Goal: Task Accomplishment & Management: Use online tool/utility

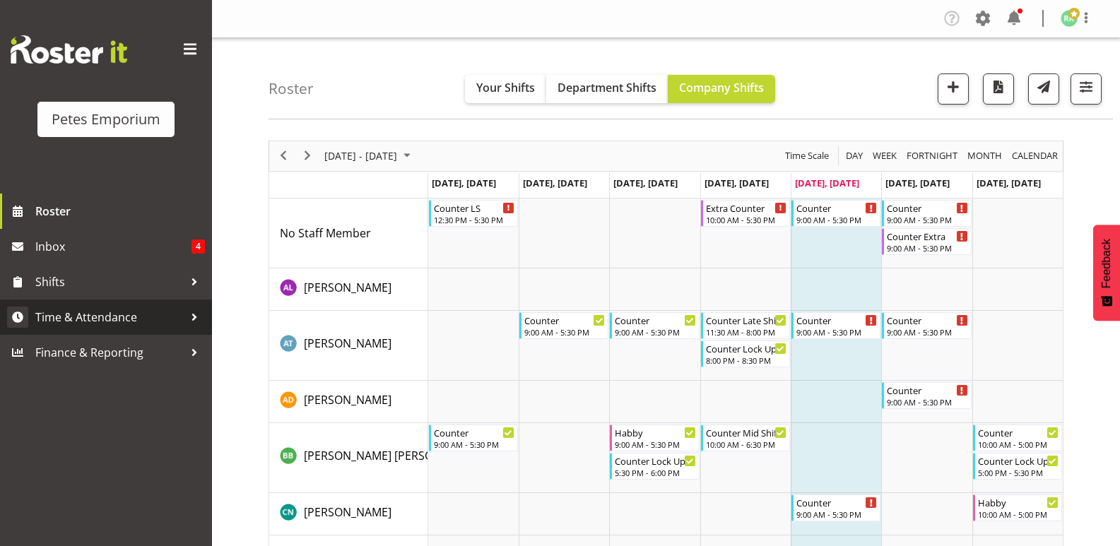
click at [126, 319] on span "Time & Attendance" at bounding box center [109, 317] width 148 height 21
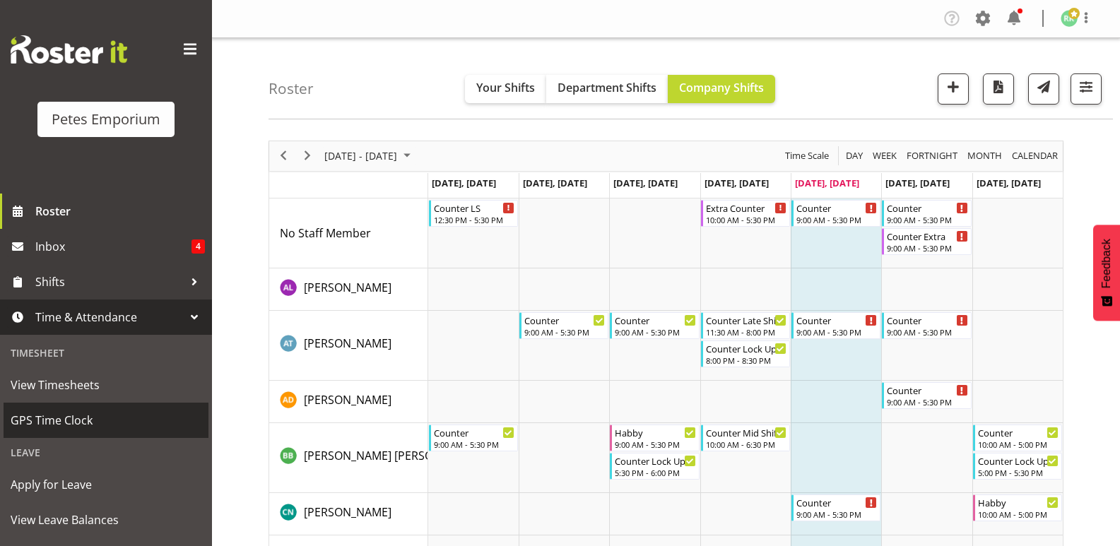
click at [79, 415] on span "GPS Time Clock" at bounding box center [106, 420] width 191 height 21
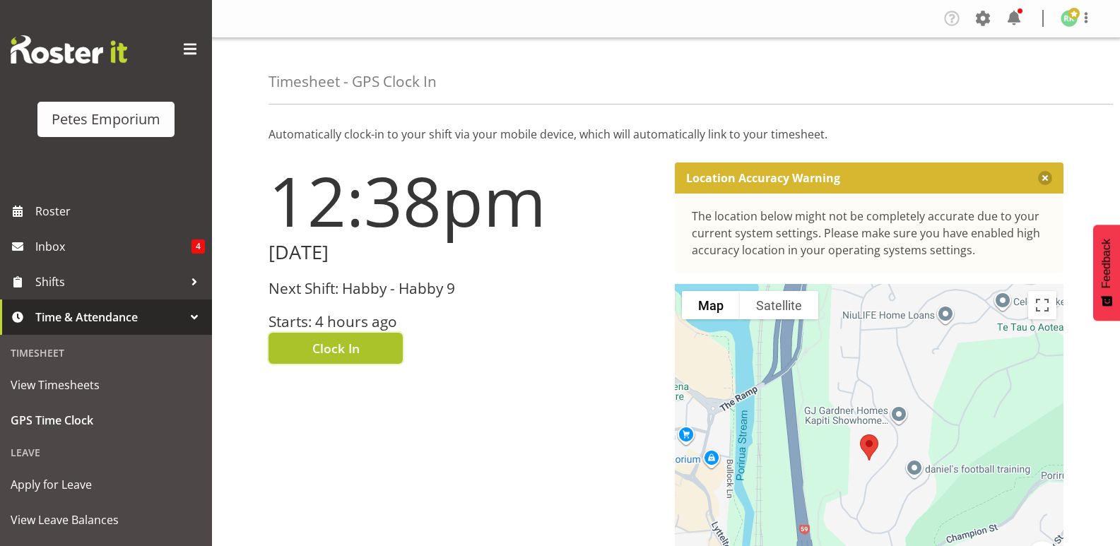
click at [333, 351] on span "Clock In" at bounding box center [335, 348] width 47 height 18
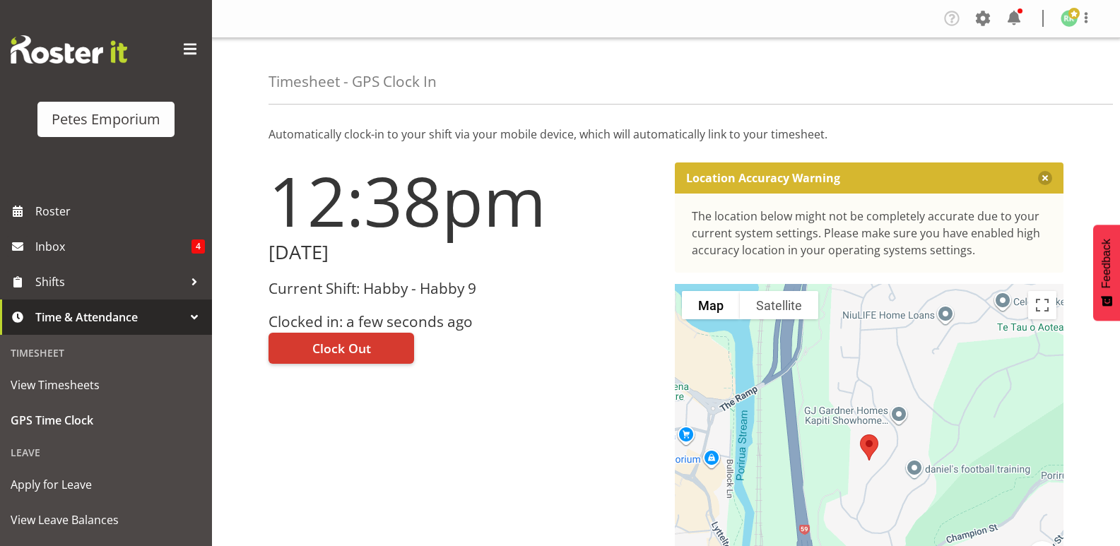
click at [1070, 23] on img at bounding box center [1068, 18] width 17 height 17
click at [1018, 75] on link "Log Out" at bounding box center [1027, 73] width 136 height 25
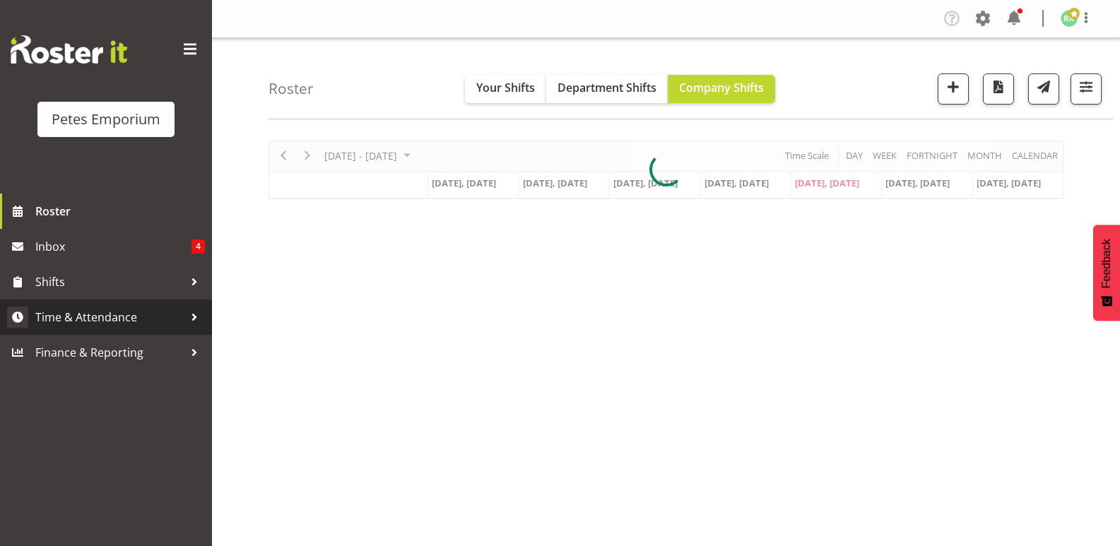
click at [122, 321] on span "Time & Attendance" at bounding box center [109, 317] width 148 height 21
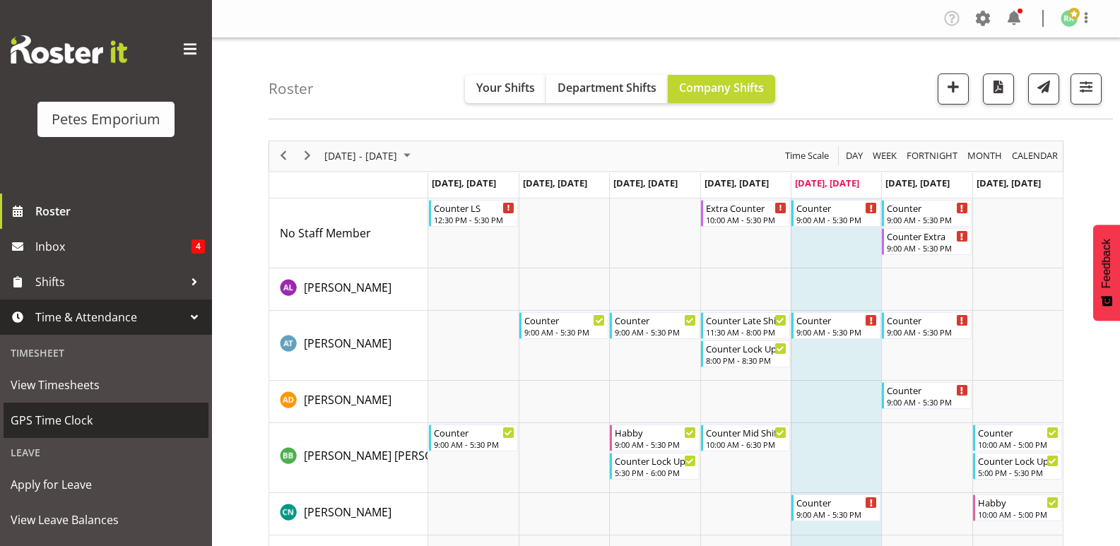
click at [76, 432] on link "GPS Time Clock" at bounding box center [106, 420] width 205 height 35
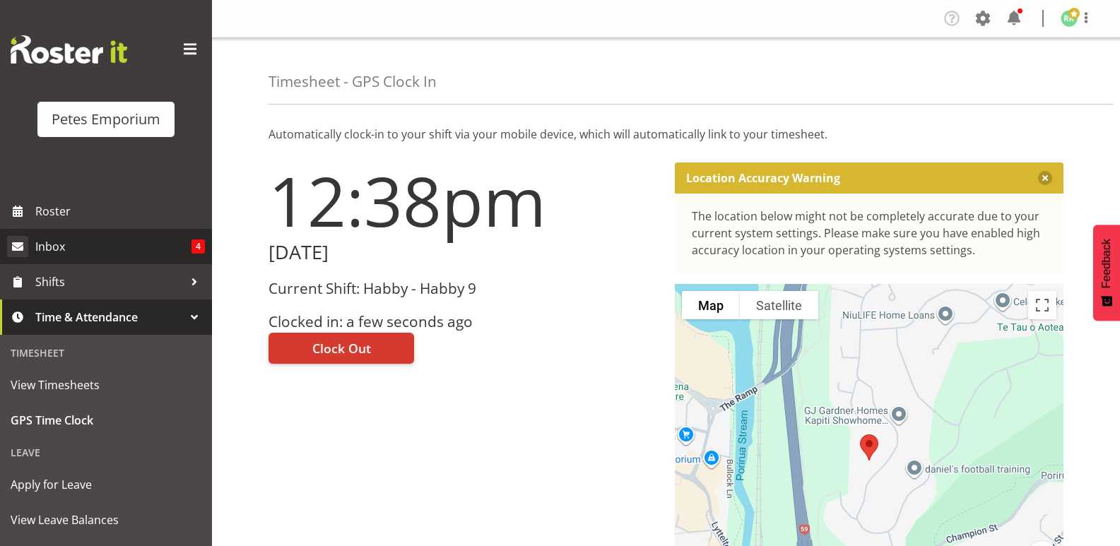
click at [114, 257] on span "Inbox" at bounding box center [113, 246] width 156 height 21
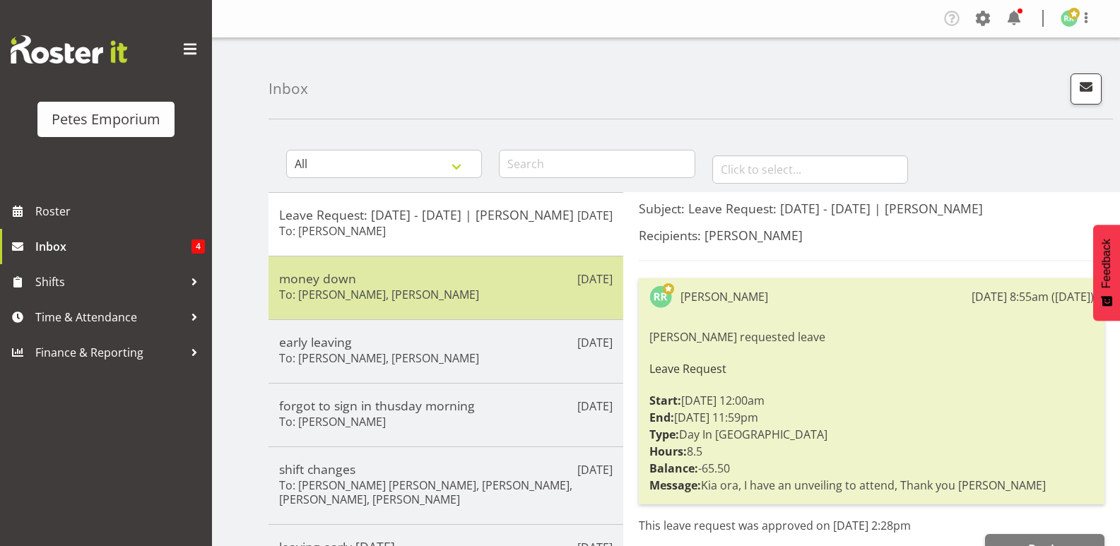
click at [416, 302] on h6 "To: [PERSON_NAME], [PERSON_NAME]" at bounding box center [379, 295] width 200 height 14
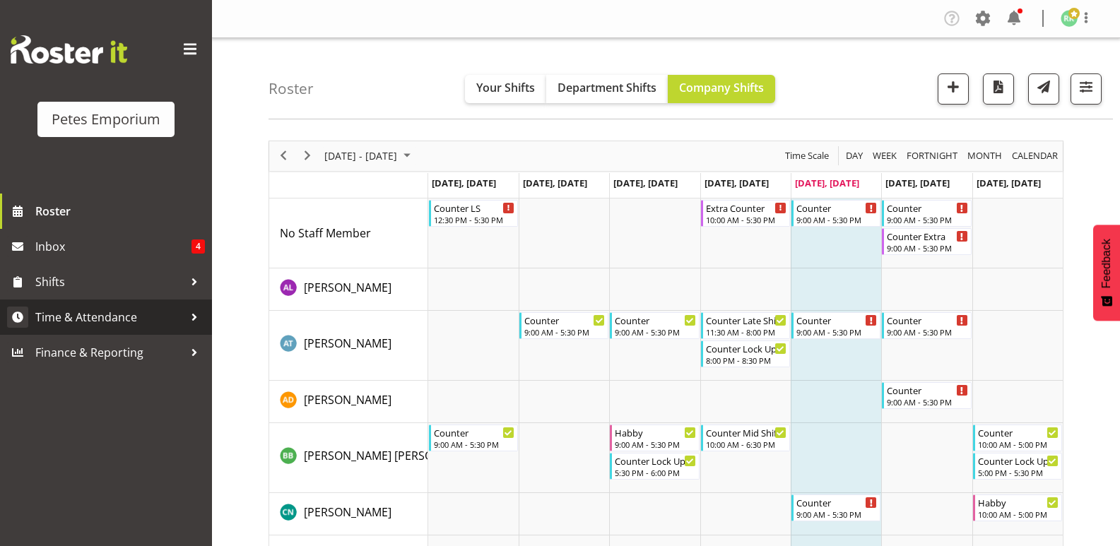
click at [69, 314] on span "Time & Attendance" at bounding box center [109, 317] width 148 height 21
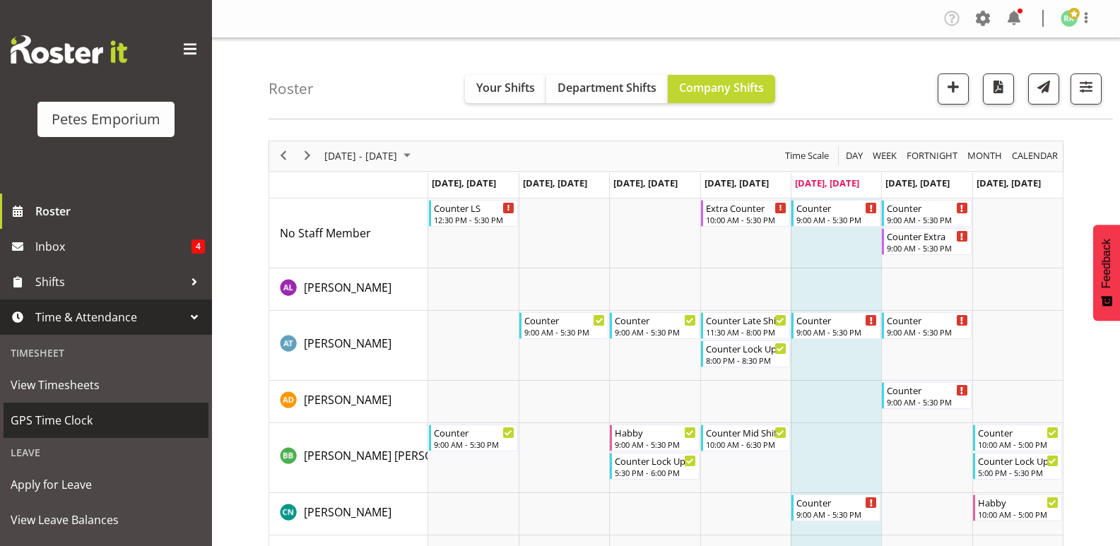
click at [54, 418] on span "GPS Time Clock" at bounding box center [106, 420] width 191 height 21
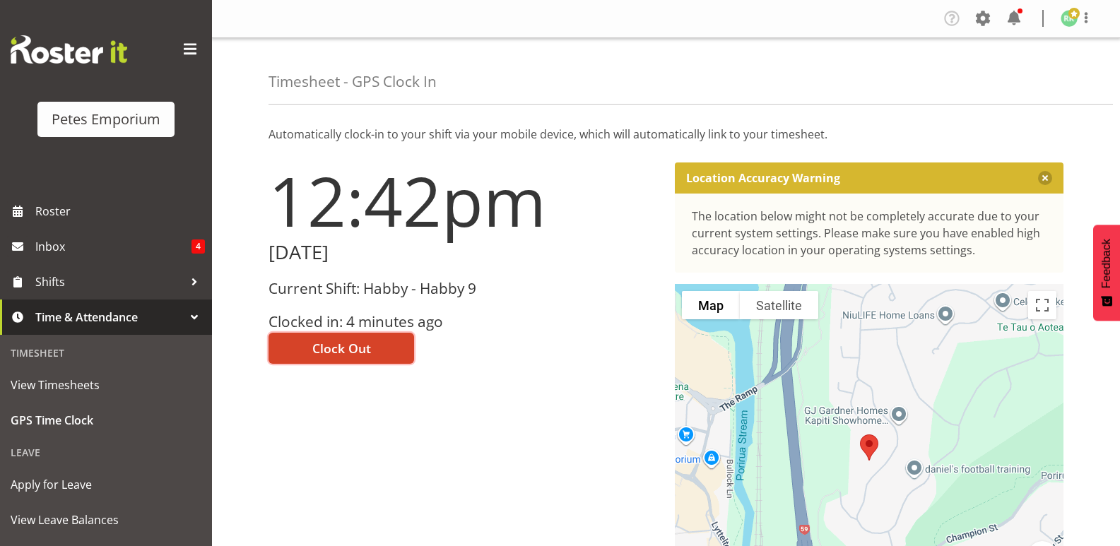
click at [356, 341] on span "Clock Out" at bounding box center [341, 348] width 59 height 18
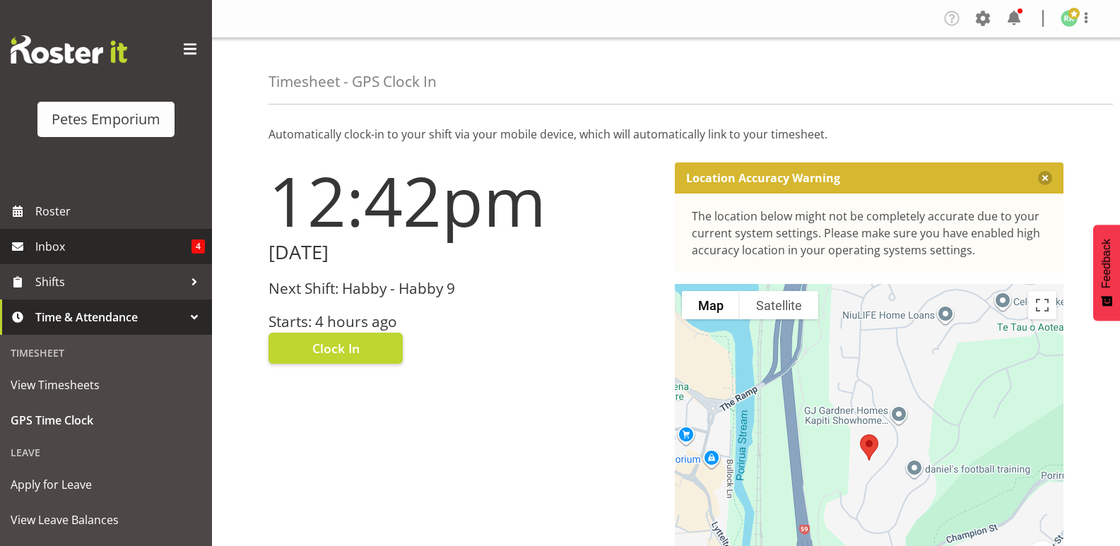
click at [188, 239] on link "Inbox 4" at bounding box center [106, 246] width 212 height 35
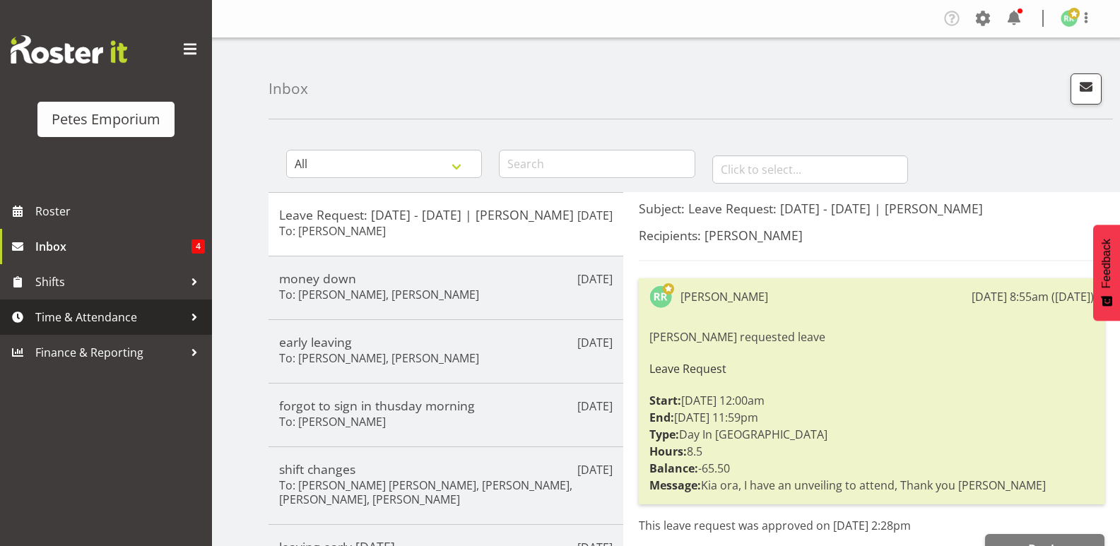
click at [108, 318] on span "Time & Attendance" at bounding box center [109, 317] width 148 height 21
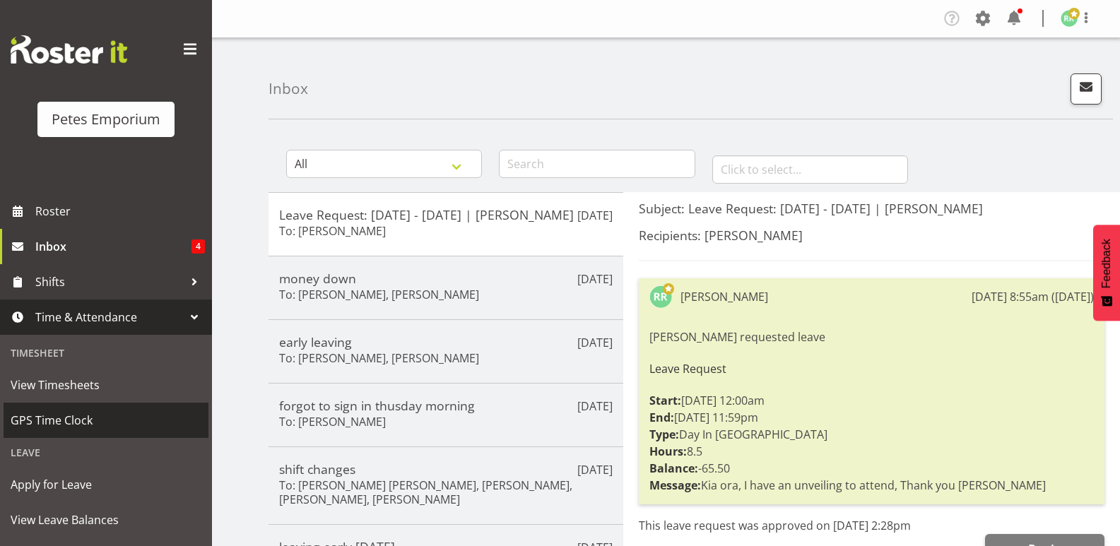
click at [76, 425] on span "GPS Time Clock" at bounding box center [106, 420] width 191 height 21
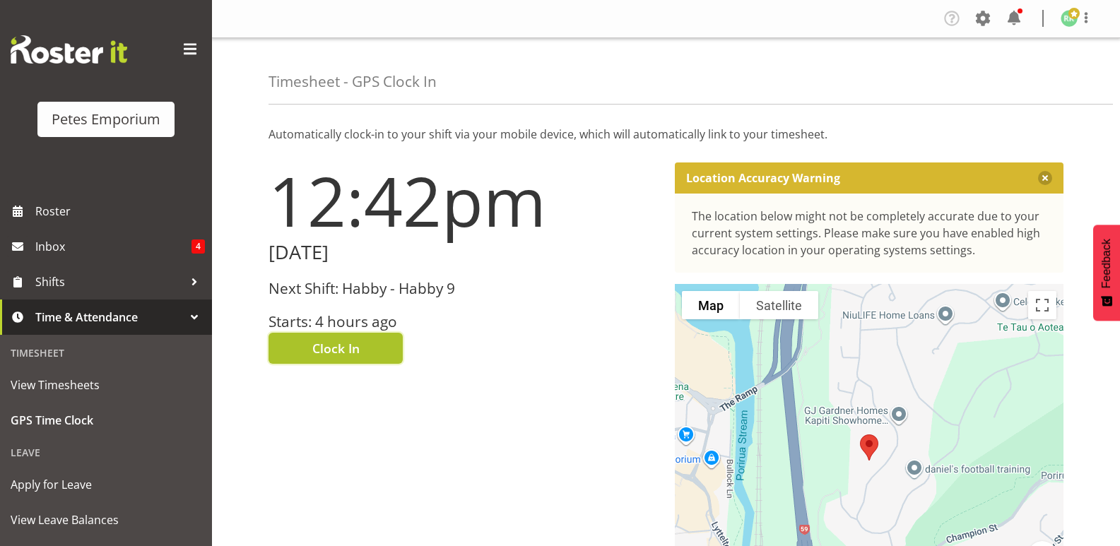
click at [368, 346] on button "Clock In" at bounding box center [335, 348] width 134 height 31
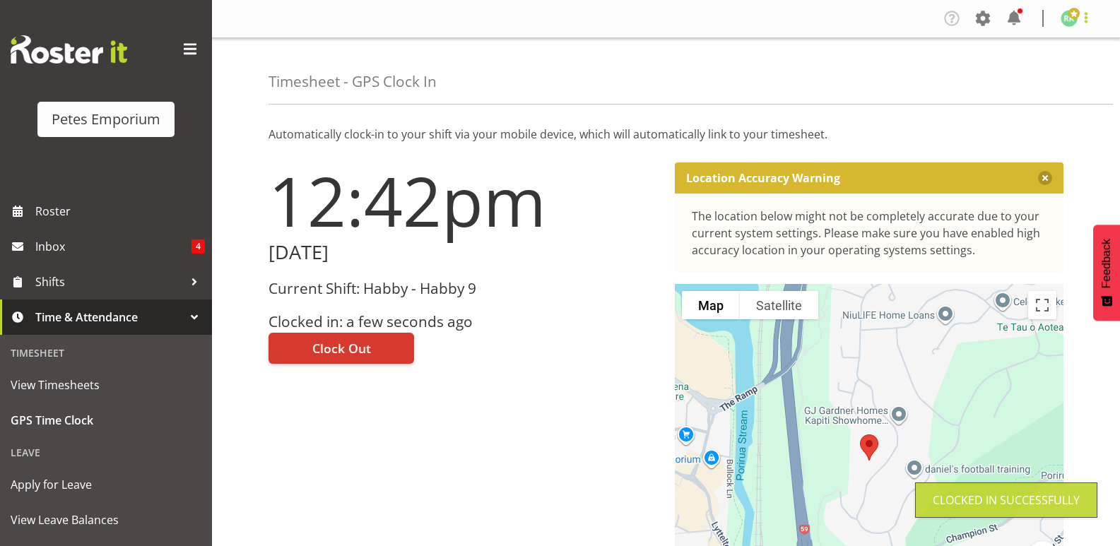
click at [1087, 18] on span at bounding box center [1085, 17] width 17 height 17
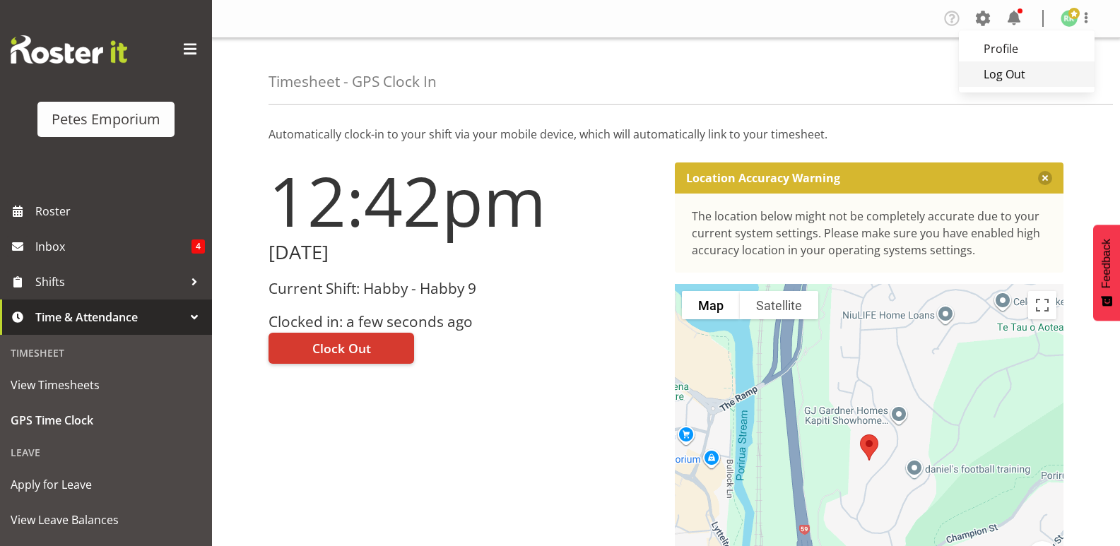
click at [988, 70] on link "Log Out" at bounding box center [1027, 73] width 136 height 25
